Goal: Check status

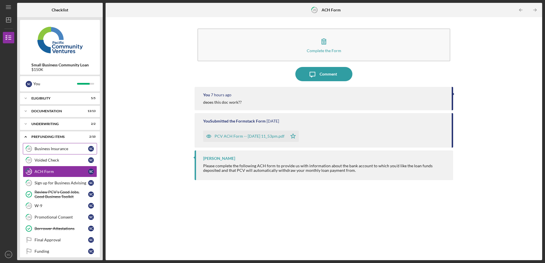
click at [50, 153] on link "18 Business Insurance S C" at bounding box center [60, 148] width 74 height 11
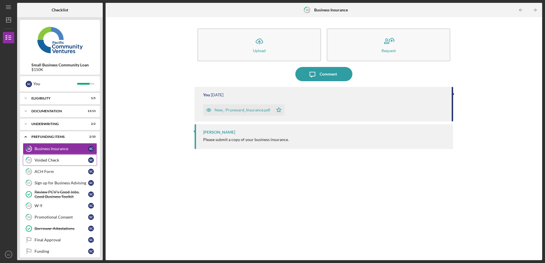
click at [53, 159] on div "Voided Check" at bounding box center [61, 160] width 54 height 5
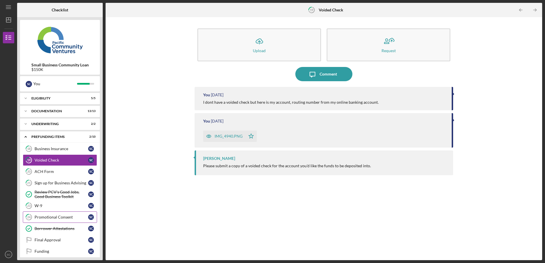
click at [57, 217] on div "Promotional Consent" at bounding box center [61, 217] width 54 height 5
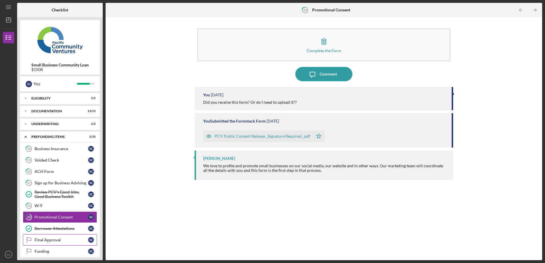
click at [49, 241] on div "Final Approval" at bounding box center [61, 240] width 54 height 5
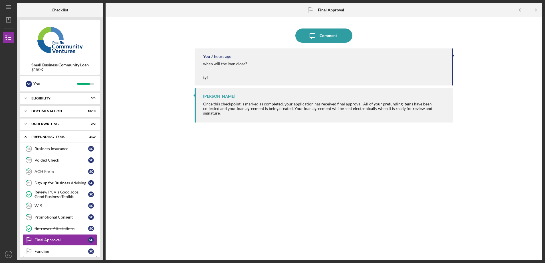
click at [47, 250] on div "Funding" at bounding box center [61, 251] width 54 height 5
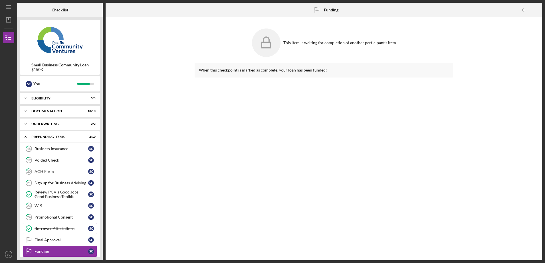
click at [65, 225] on link "Borrower Attestations Borrower Attestations S C" at bounding box center [60, 228] width 74 height 11
